Goal: Task Accomplishment & Management: Complete application form

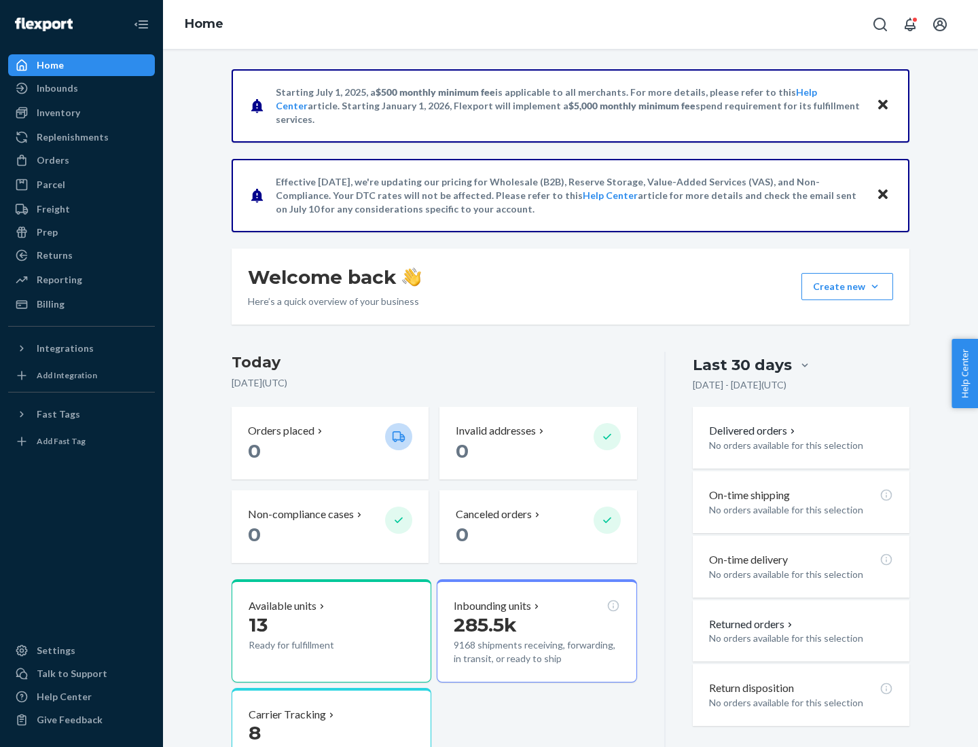
click at [875, 287] on button "Create new Create new inbound Create new order Create new product" at bounding box center [847, 286] width 92 height 27
click at [82, 88] on div "Inbounds" at bounding box center [82, 88] width 144 height 19
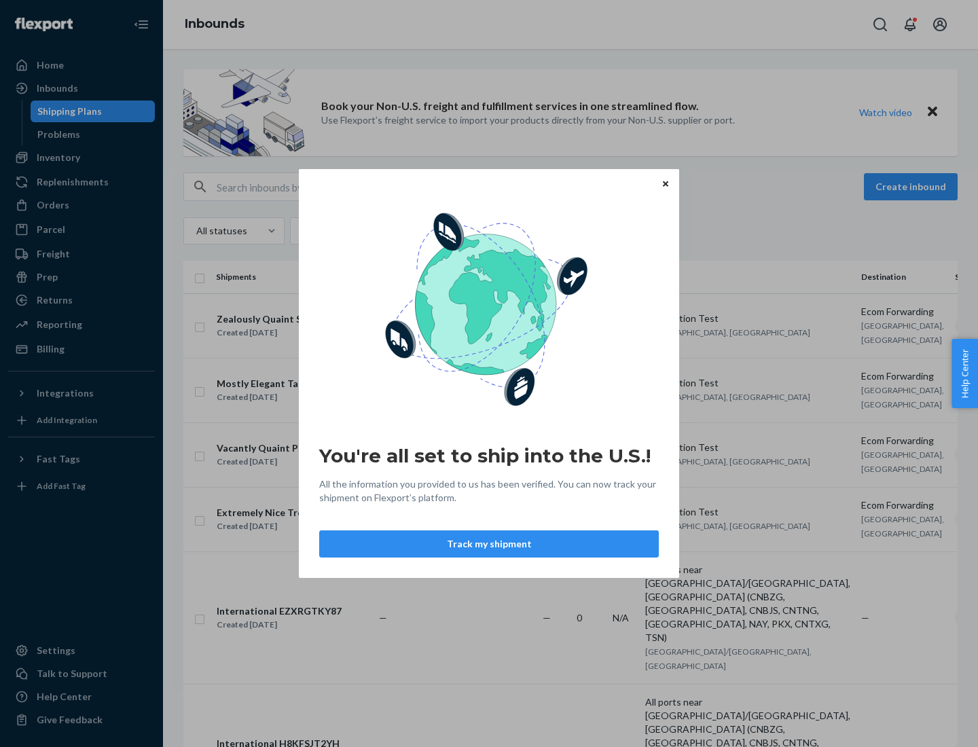
click at [82, 158] on div "You're all set to ship into the U.S.! All the information you provided to us ha…" at bounding box center [489, 373] width 978 height 747
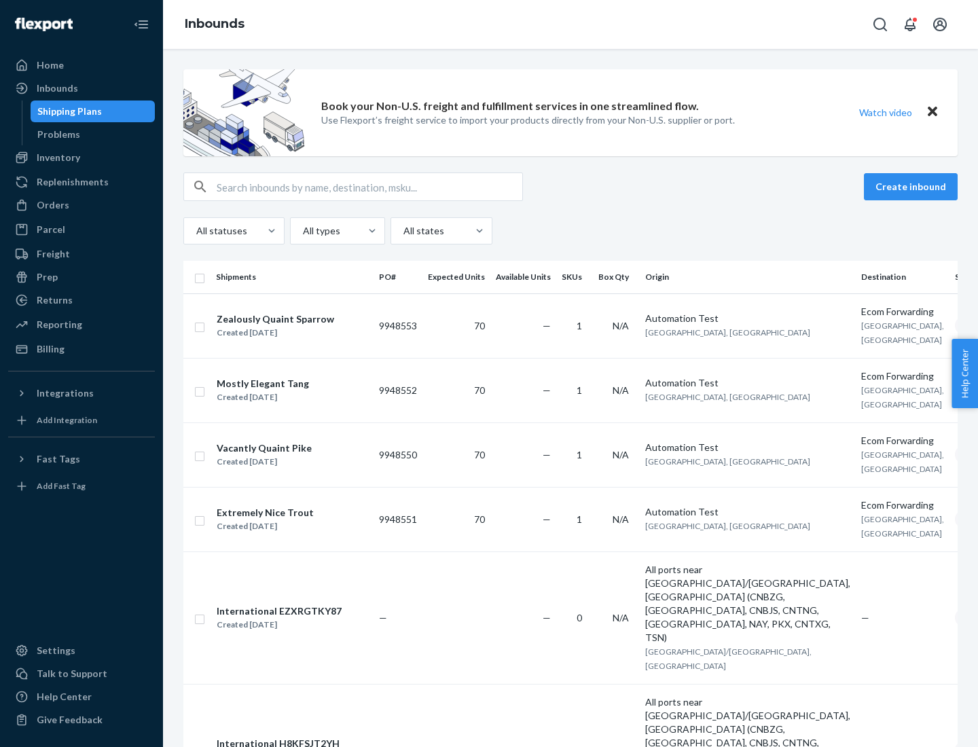
click at [571, 24] on div "Inbounds" at bounding box center [570, 24] width 815 height 49
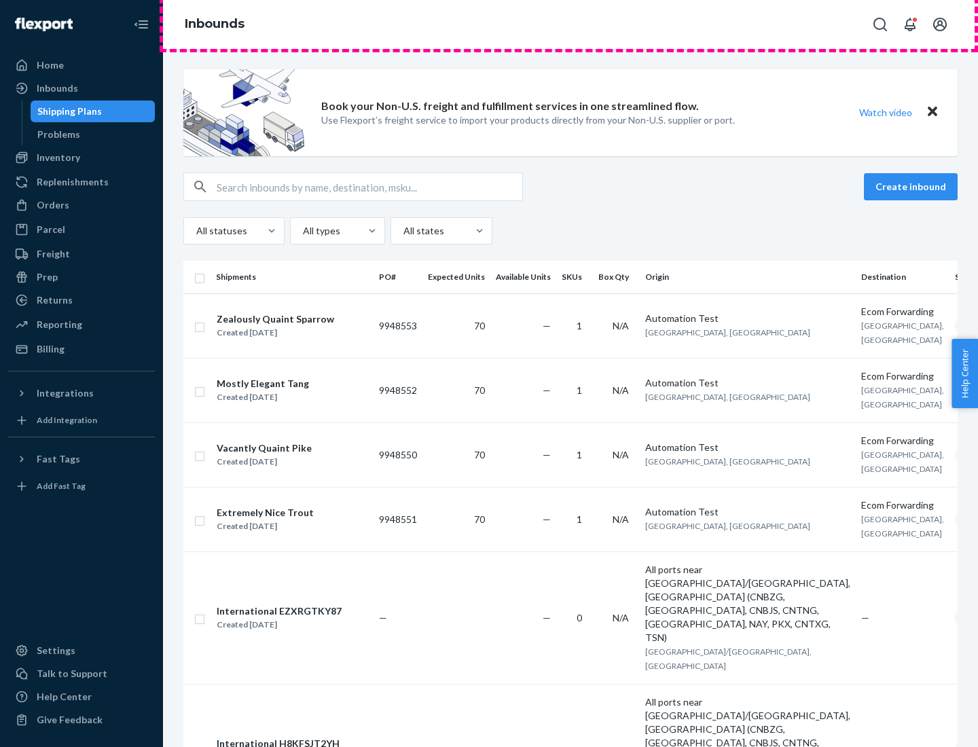
click at [571, 24] on div "Inbounds" at bounding box center [570, 24] width 815 height 49
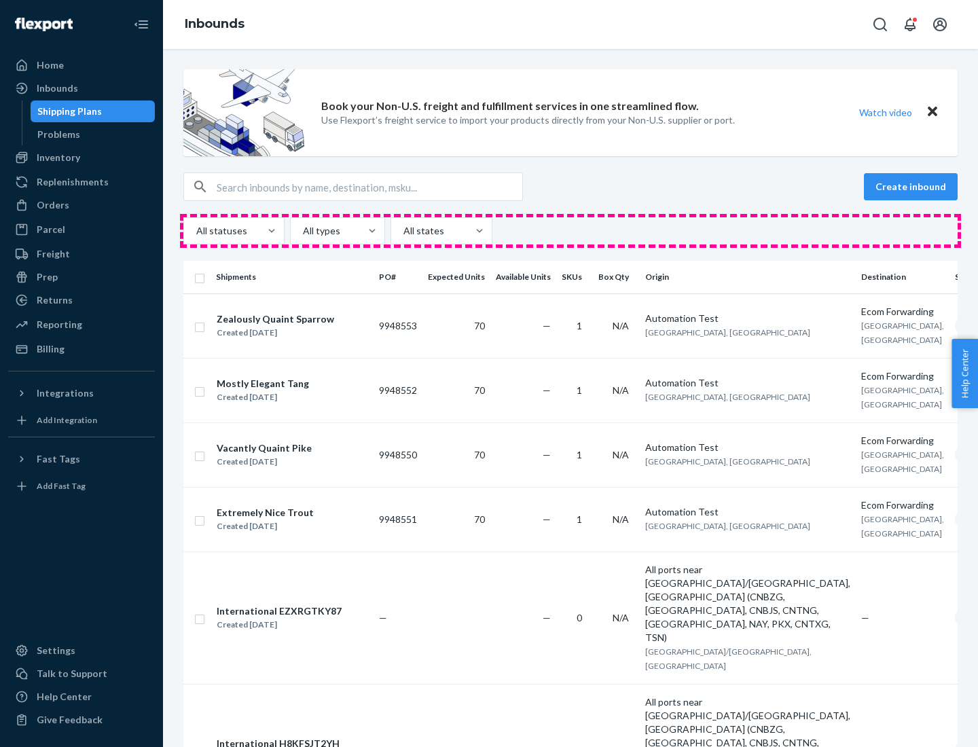
click at [571, 231] on div "All statuses All types All states" at bounding box center [570, 230] width 774 height 27
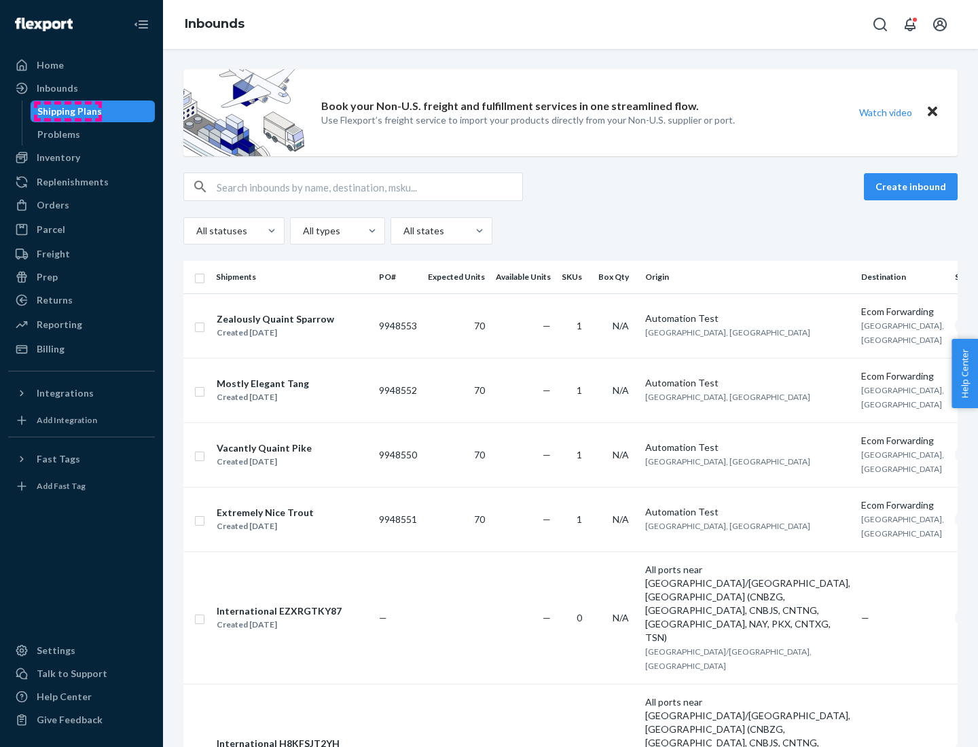
click at [67, 111] on div "Shipping Plans" at bounding box center [69, 112] width 65 height 14
click at [913, 187] on button "Create inbound" at bounding box center [911, 186] width 94 height 27
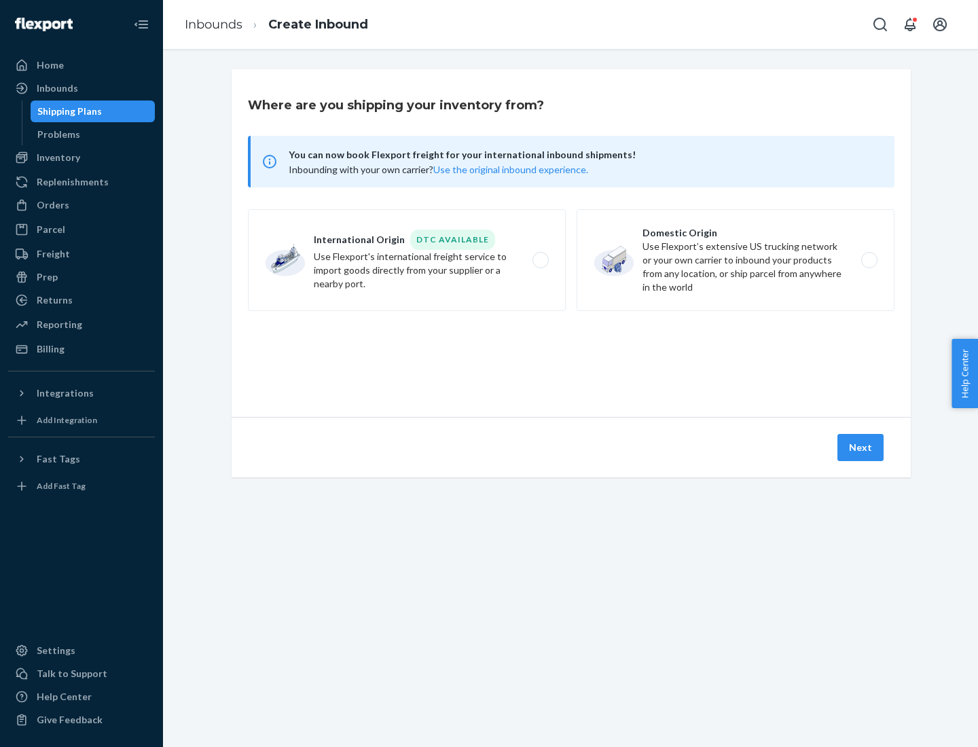
click at [407, 260] on label "International Origin DTC Available Use Flexport's international freight service…" at bounding box center [407, 260] width 318 height 102
click at [540, 260] on input "International Origin DTC Available Use Flexport's international freight service…" at bounding box center [544, 260] width 9 height 9
radio input "true"
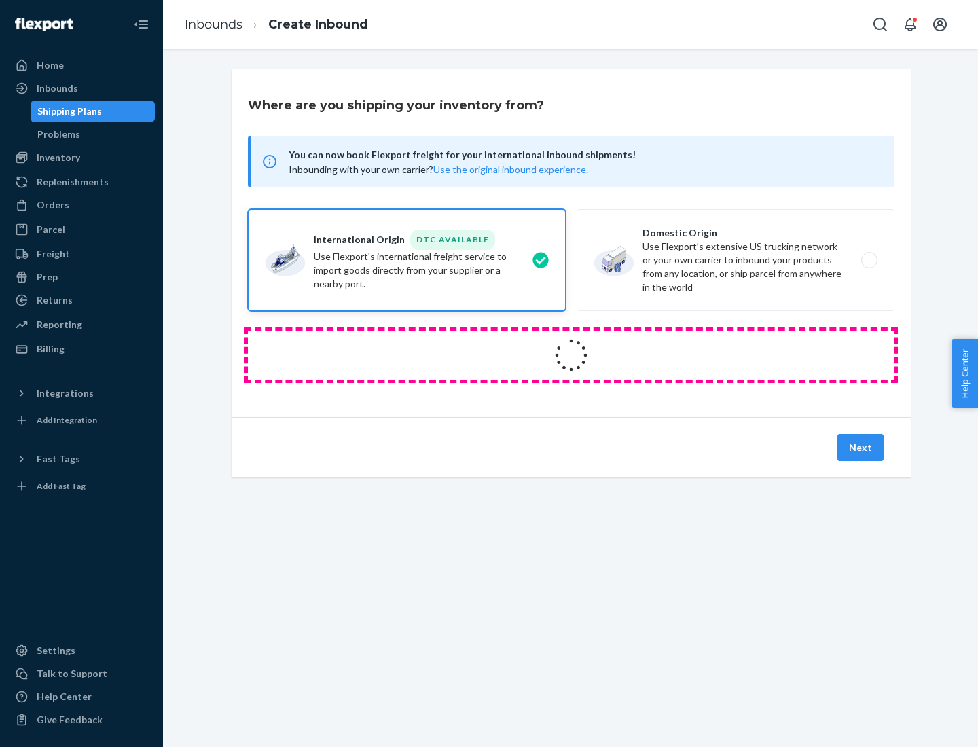
click at [571, 355] on icon at bounding box center [571, 355] width 45 height 45
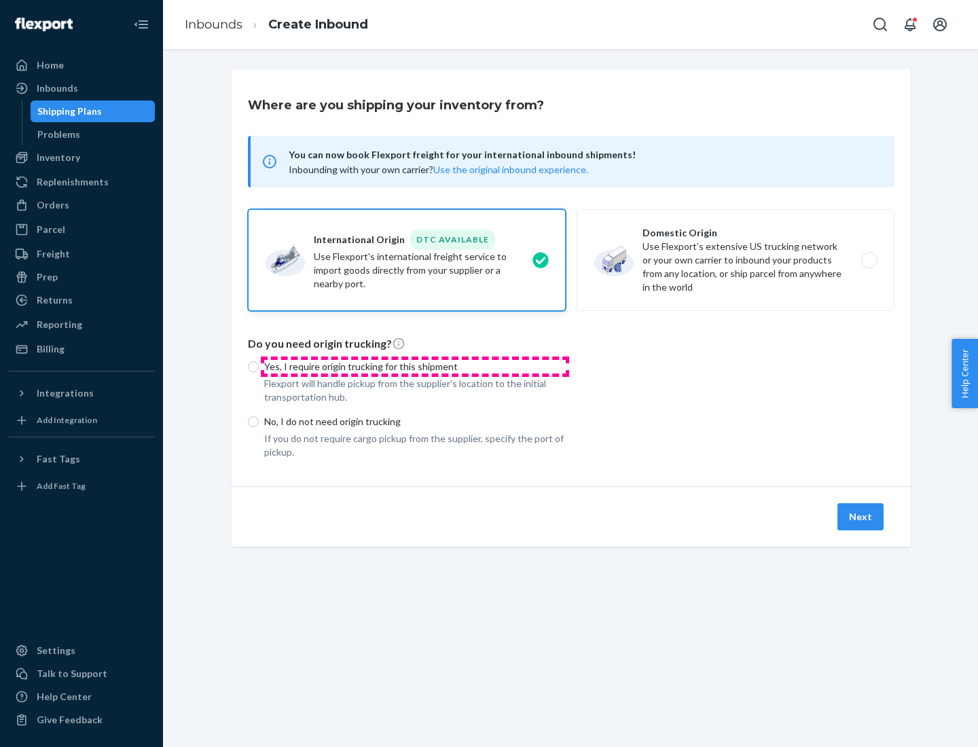
click at [415, 366] on p "Yes, I require origin trucking for this shipment" at bounding box center [415, 367] width 302 height 14
click at [259, 366] on input "Yes, I require origin trucking for this shipment" at bounding box center [253, 366] width 11 height 11
radio input "true"
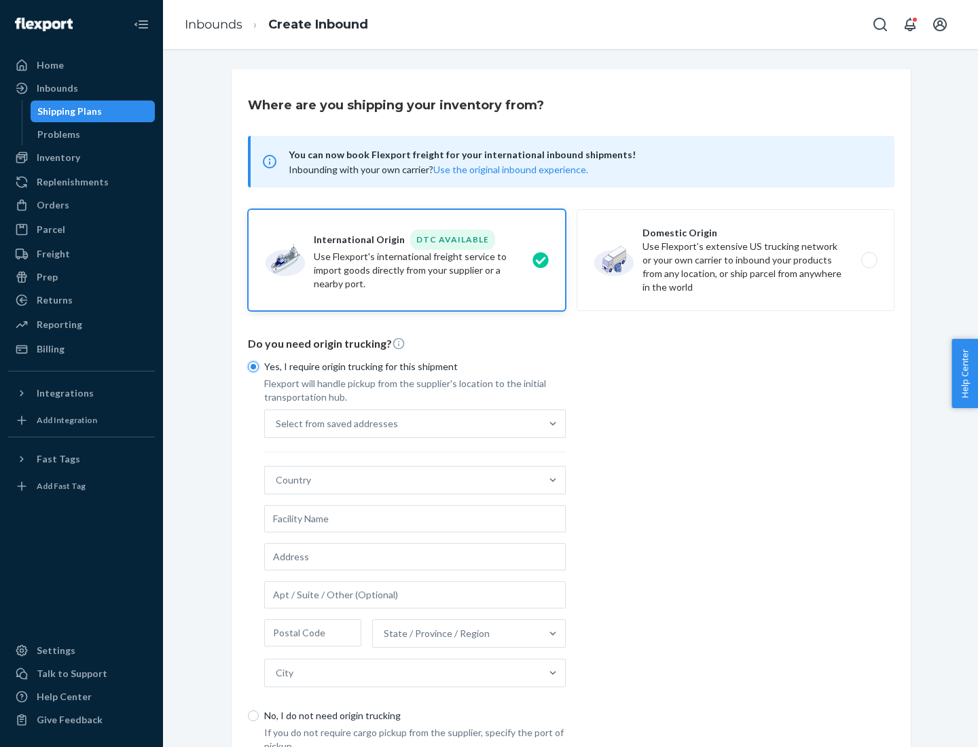
scroll to position [26, 0]
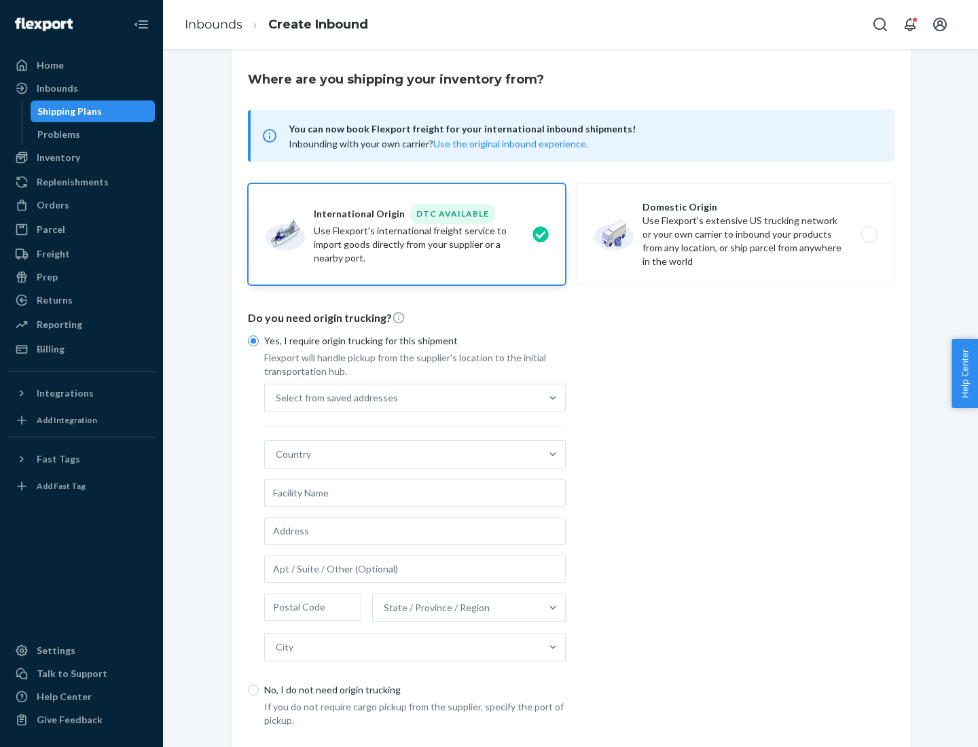
click at [403, 397] on div "Select from saved addresses" at bounding box center [403, 397] width 276 height 27
click at [277, 397] on input "Select from saved addresses" at bounding box center [276, 398] width 1 height 14
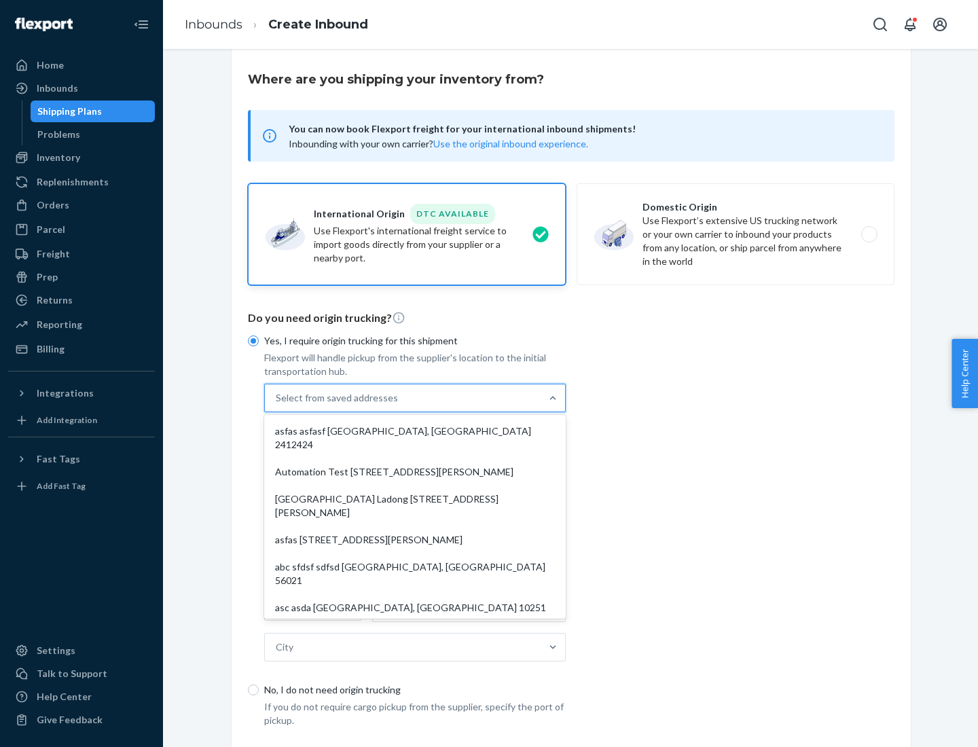
scroll to position [59, 0]
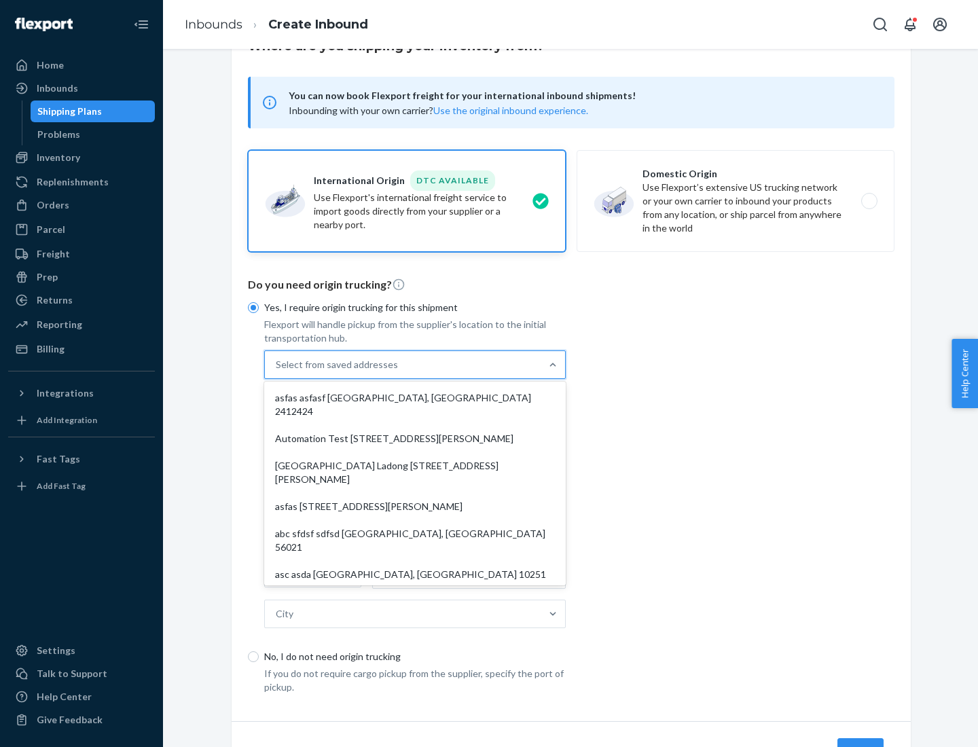
click at [415, 397] on div "asfas asfasf [GEOGRAPHIC_DATA], [GEOGRAPHIC_DATA] 2412424" at bounding box center [415, 404] width 296 height 41
click at [277, 372] on input "option asfas asfasf [GEOGRAPHIC_DATA], [GEOGRAPHIC_DATA] 2412424 focused, 1 of …" at bounding box center [276, 365] width 1 height 14
type input "asfas"
type input "asfasf"
type input "2412424"
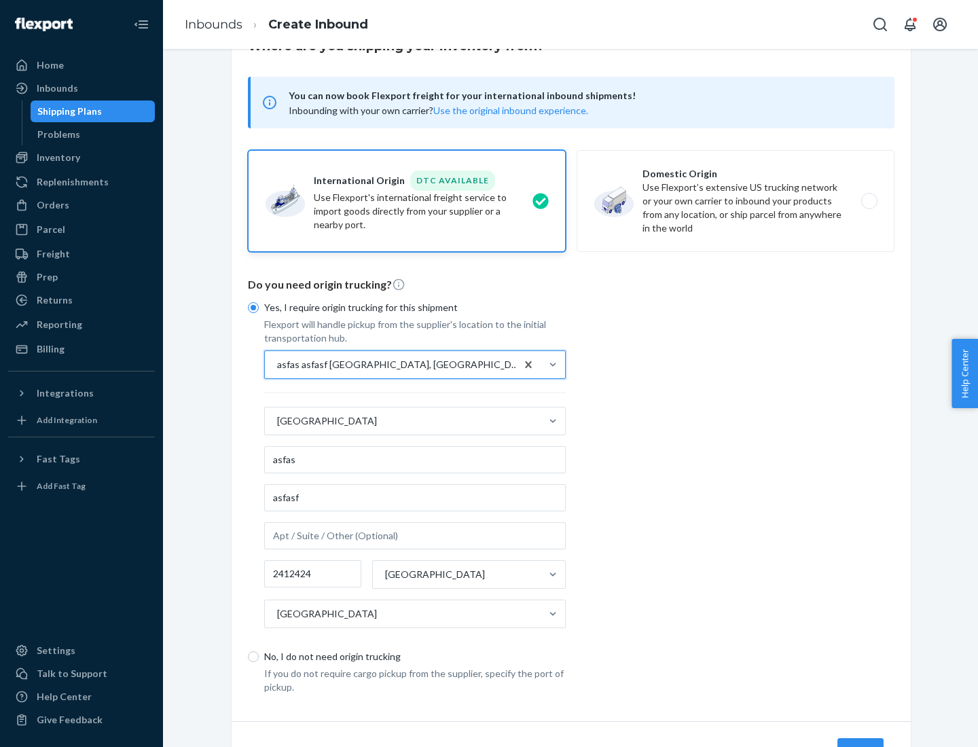
scroll to position [126, 0]
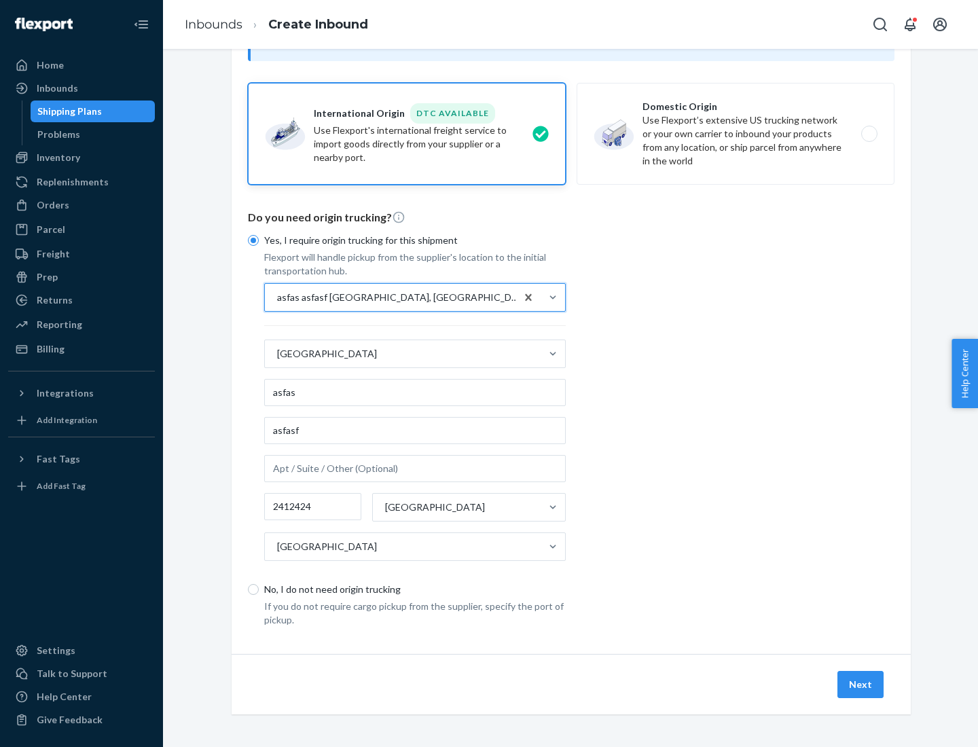
click at [861, 684] on button "Next" at bounding box center [860, 684] width 46 height 27
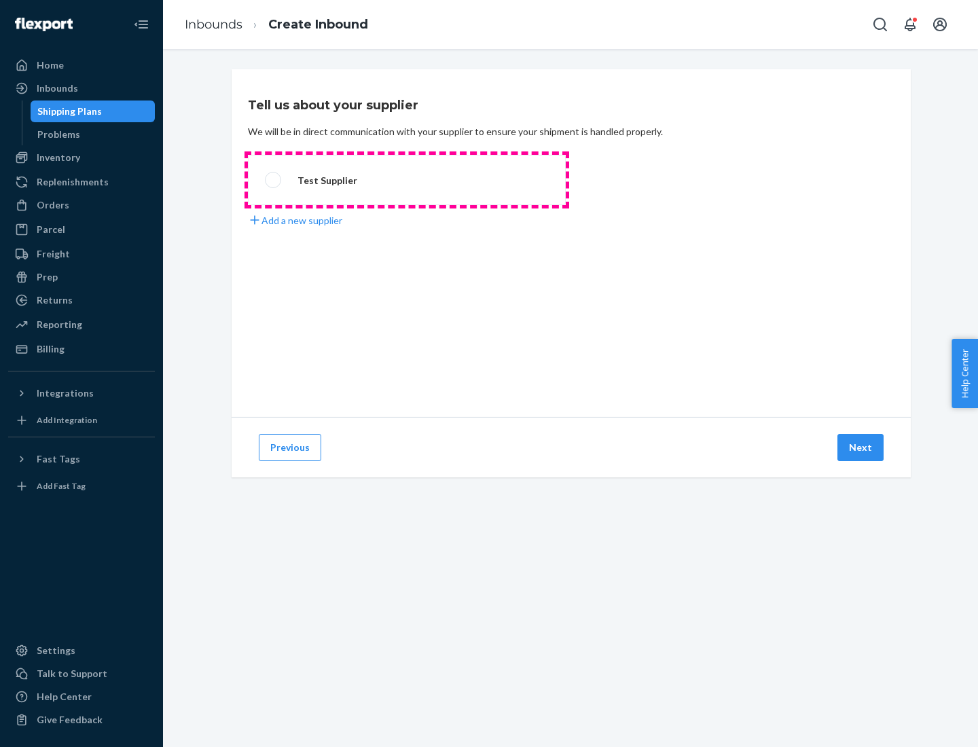
click at [407, 180] on label "Test Supplier" at bounding box center [407, 180] width 318 height 50
click at [274, 180] on input "Test Supplier" at bounding box center [269, 180] width 9 height 9
radio input "true"
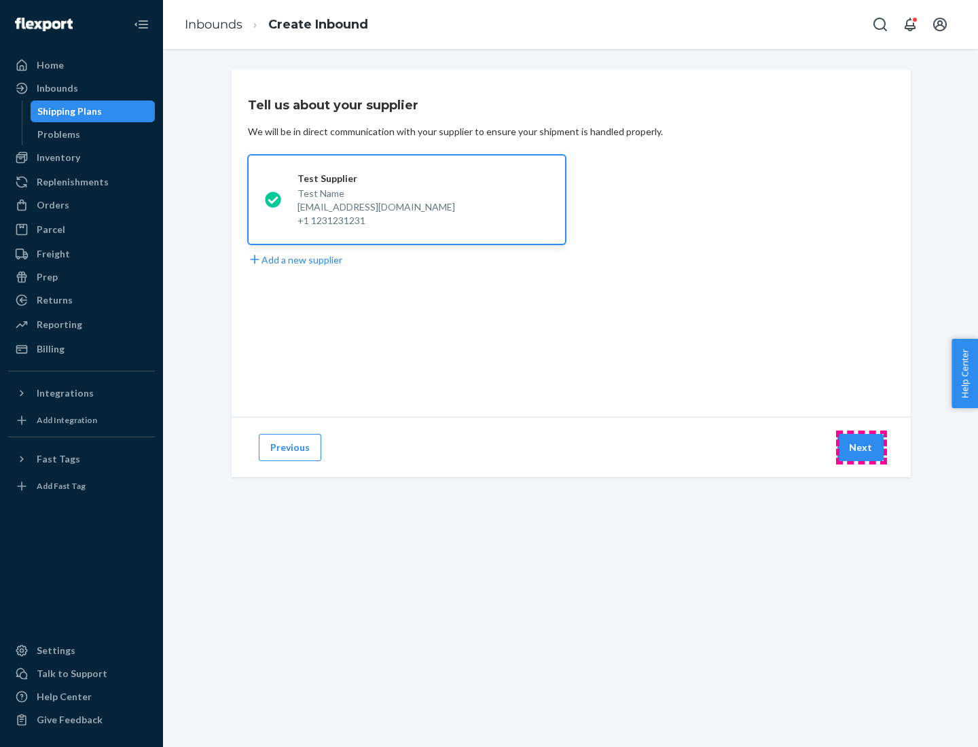
click at [861, 448] on button "Next" at bounding box center [860, 447] width 46 height 27
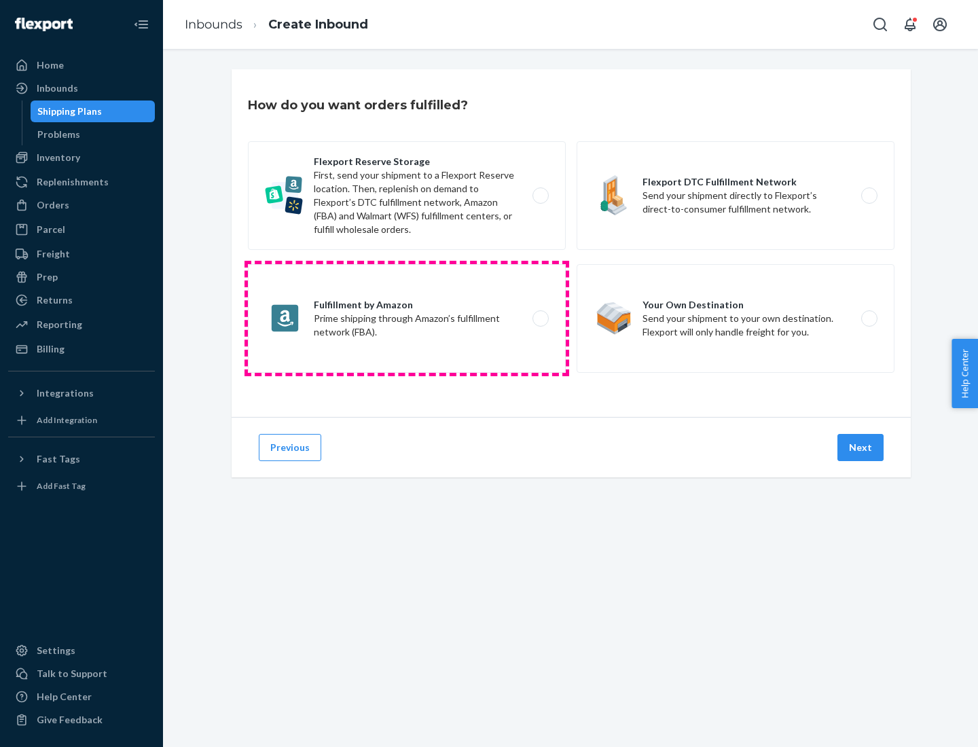
click at [407, 319] on label "Fulfillment by Amazon Prime shipping through Amazon’s fulfillment network (FBA)." at bounding box center [407, 318] width 318 height 109
click at [540, 319] on input "Fulfillment by Amazon Prime shipping through Amazon’s fulfillment network (FBA)." at bounding box center [544, 318] width 9 height 9
radio input "true"
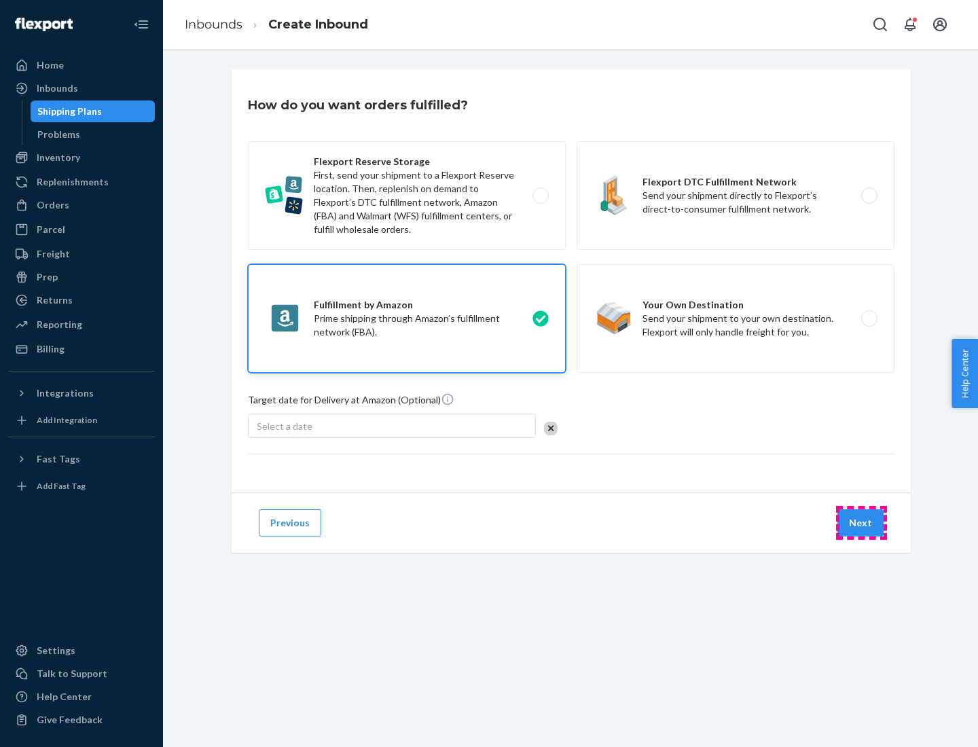
click at [861, 523] on button "Next" at bounding box center [860, 522] width 46 height 27
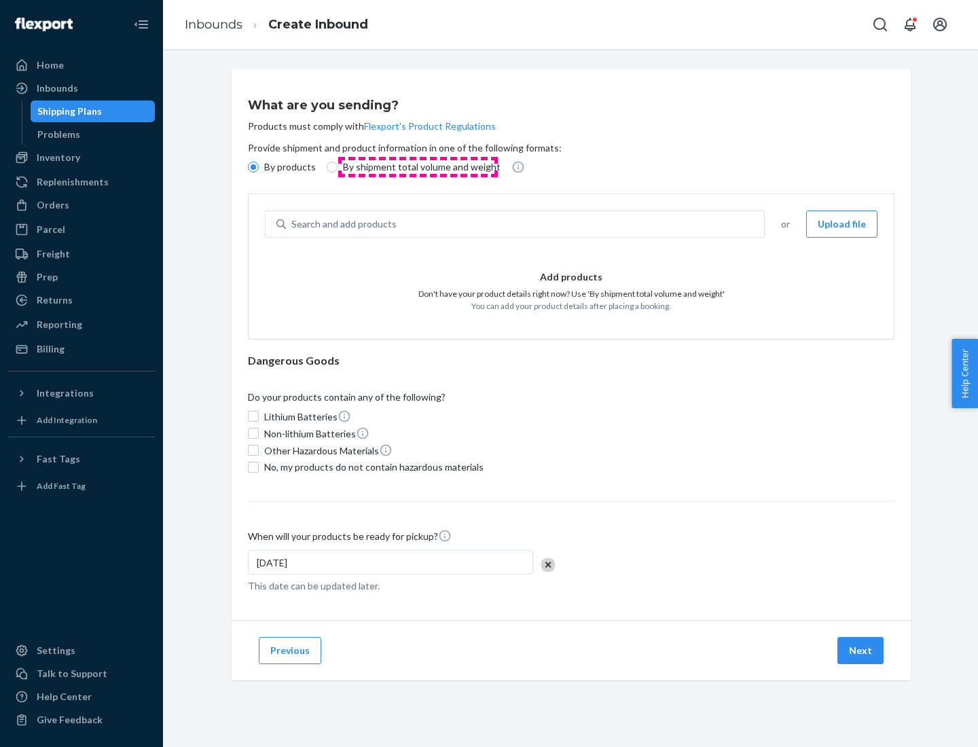
click at [418, 167] on p "By shipment total volume and weight" at bounding box center [422, 167] width 158 height 14
click at [338, 167] on input "By shipment total volume and weight" at bounding box center [332, 167] width 11 height 11
radio input "true"
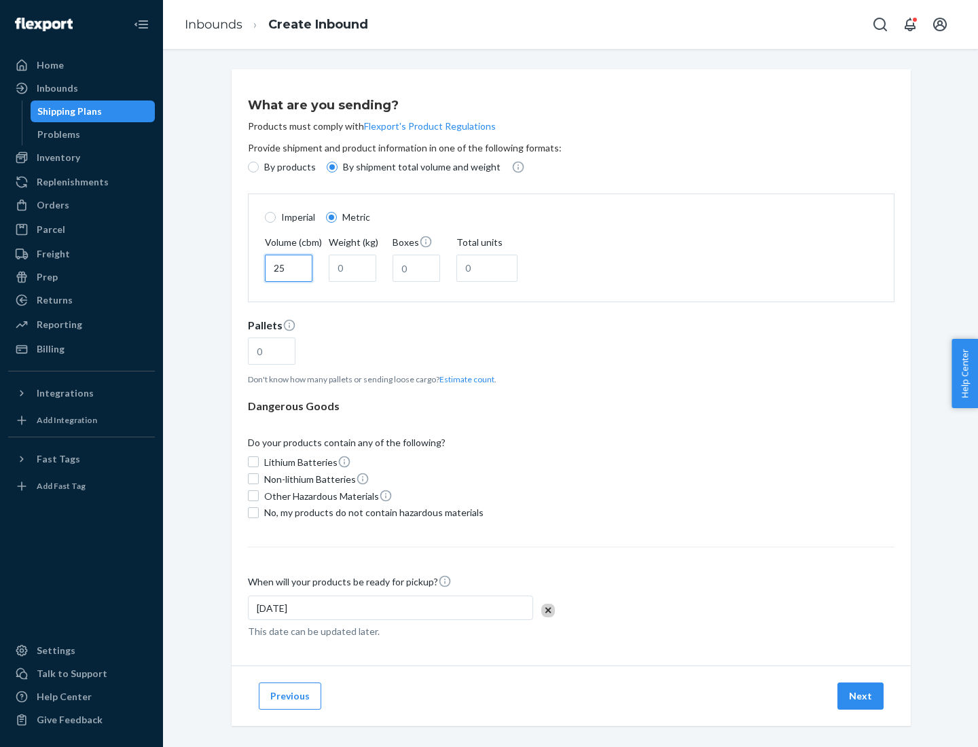
type input "25"
type input "100"
type input "50"
type input "500"
click at [464, 379] on button "Estimate count" at bounding box center [466, 380] width 55 height 12
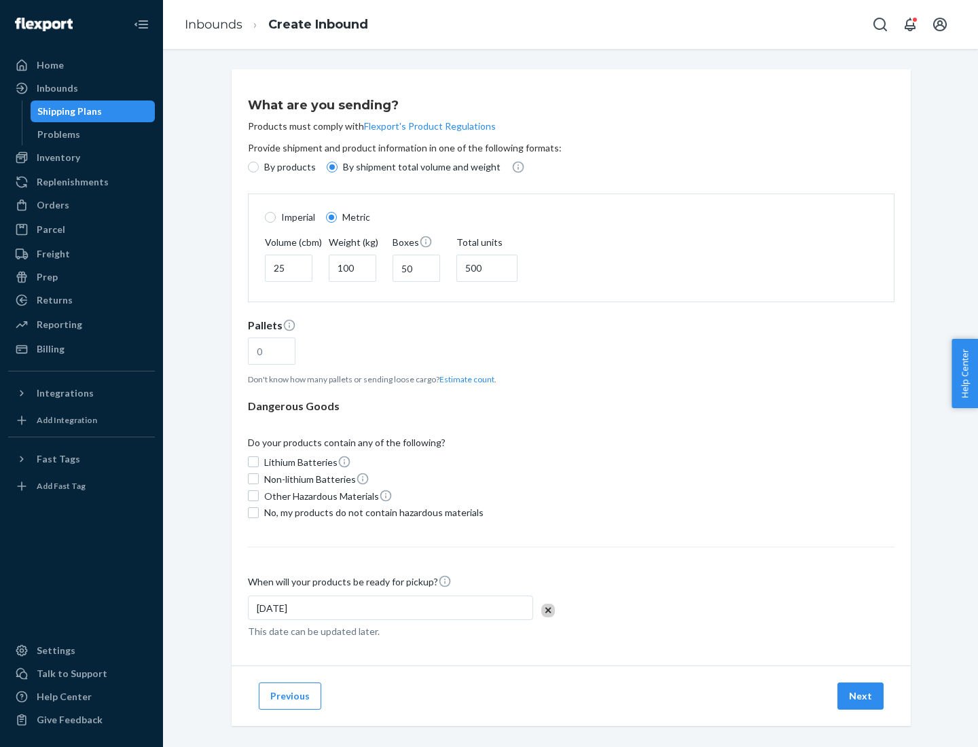
type input "16"
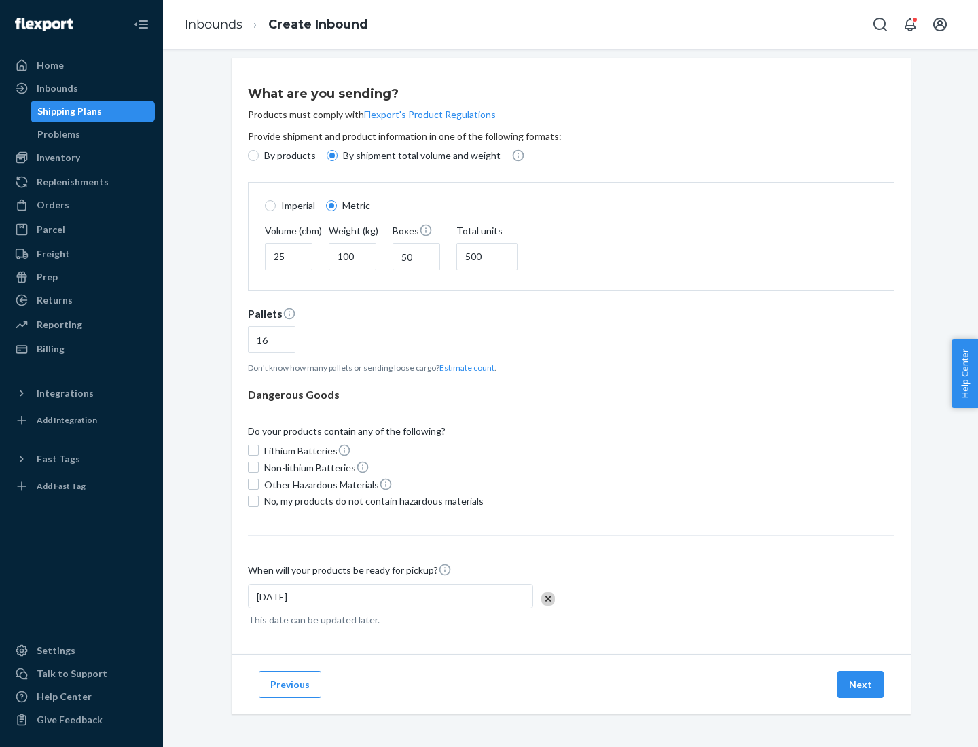
click at [372, 501] on span "No, my products do not contain hazardous materials" at bounding box center [373, 501] width 219 height 14
click at [259, 501] on input "No, my products do not contain hazardous materials" at bounding box center [253, 501] width 11 height 11
checkbox input "true"
click at [861, 684] on button "Next" at bounding box center [860, 684] width 46 height 27
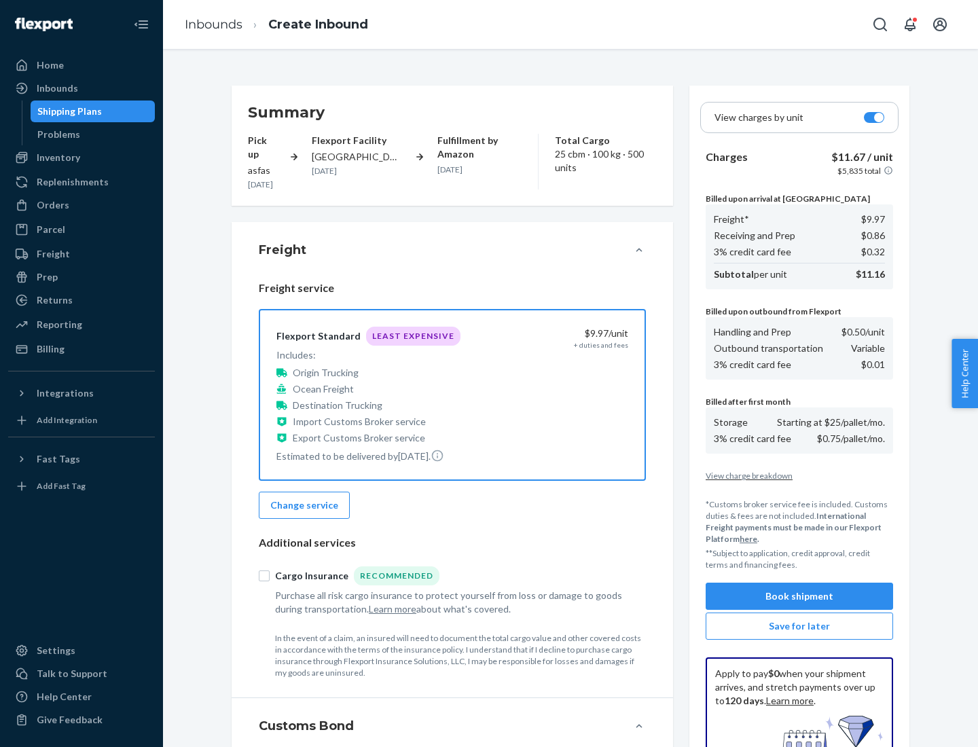
scroll to position [198, 0]
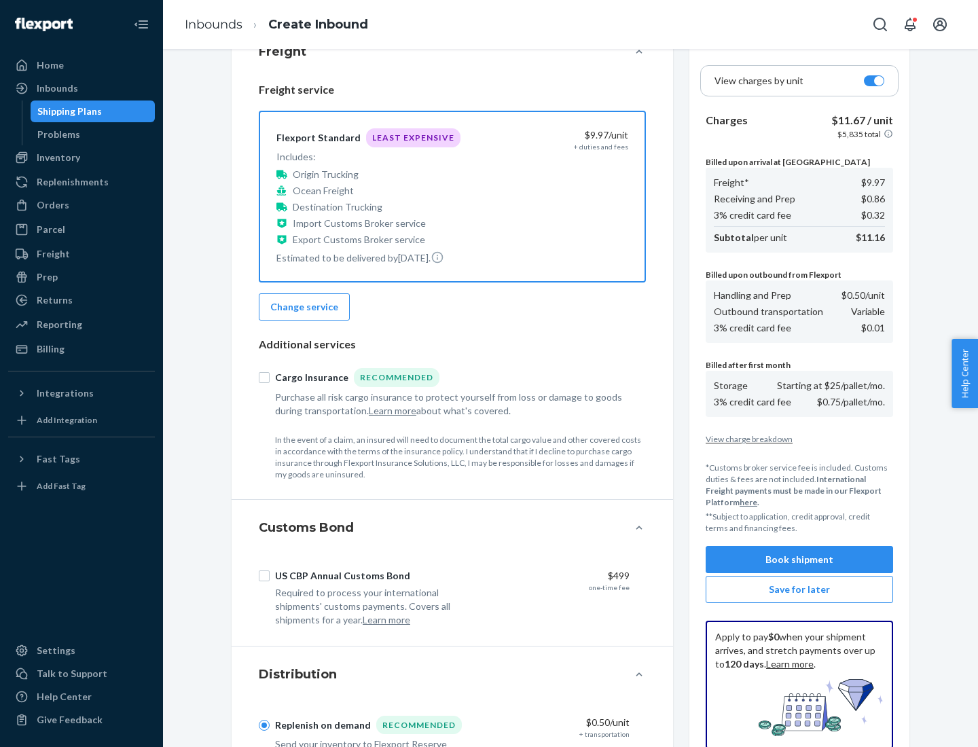
click at [799, 560] on button "Book shipment" at bounding box center [799, 559] width 187 height 27
